Goal: Transaction & Acquisition: Purchase product/service

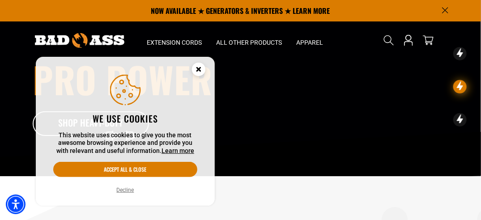
click at [129, 193] on button "Decline" at bounding box center [125, 190] width 23 height 9
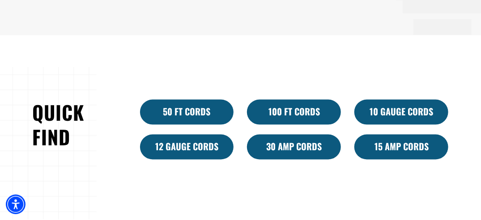
scroll to position [412, 0]
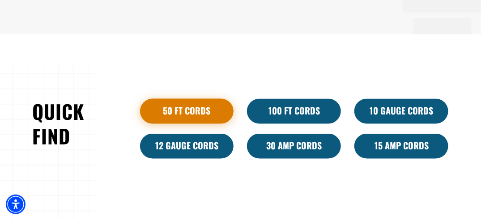
click at [176, 119] on link "50 ft cords" at bounding box center [187, 111] width 94 height 25
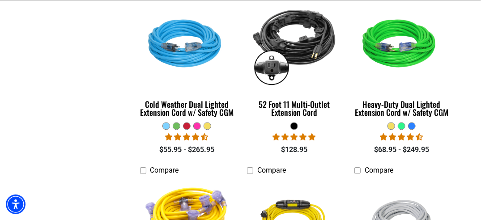
scroll to position [644, 0]
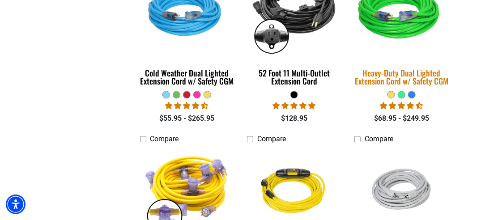
click at [384, 10] on img at bounding box center [401, 13] width 107 height 97
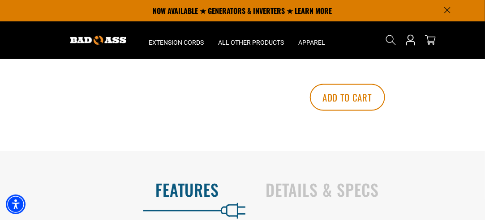
scroll to position [465, 0]
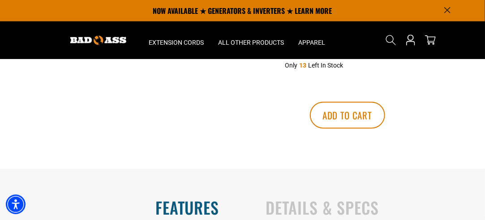
click at [447, 11] on icon "Announcement" at bounding box center [447, 11] width 6 height 6
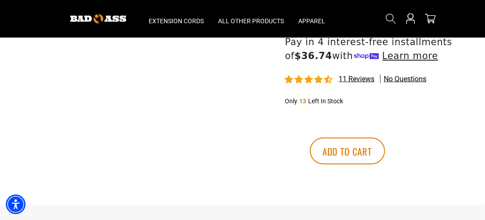
scroll to position [390, 0]
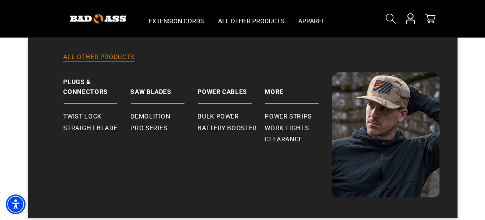
click at [100, 57] on link "All Other Products" at bounding box center [243, 63] width 394 height 20
